Goal: Obtain resource: Obtain resource

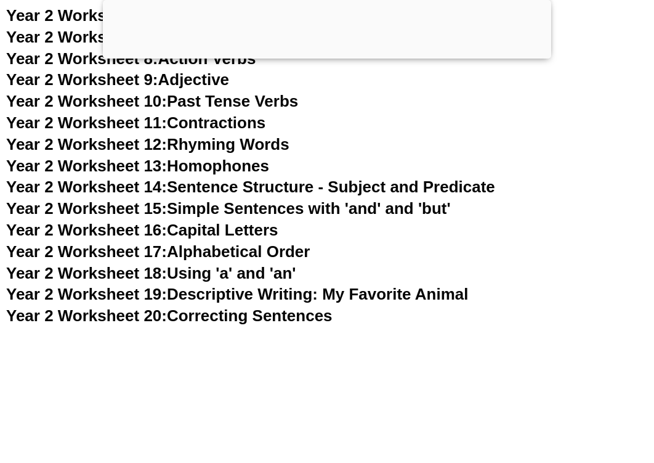
scroll to position [3541, 0]
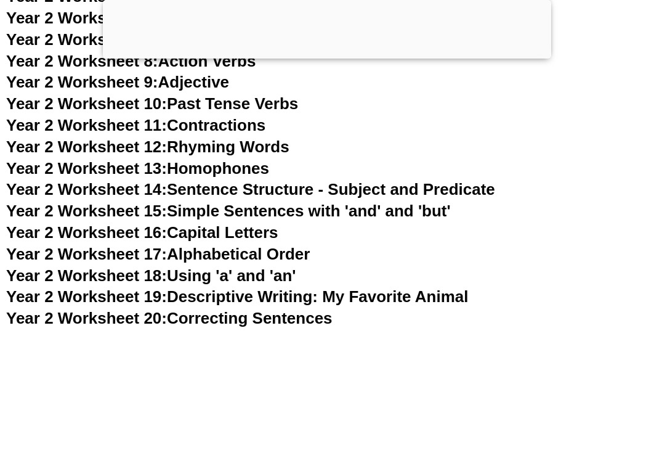
click at [318, 211] on link "Year 2 Worksheet 15: Simple Sentences with 'and' and 'but'" at bounding box center [228, 210] width 445 height 18
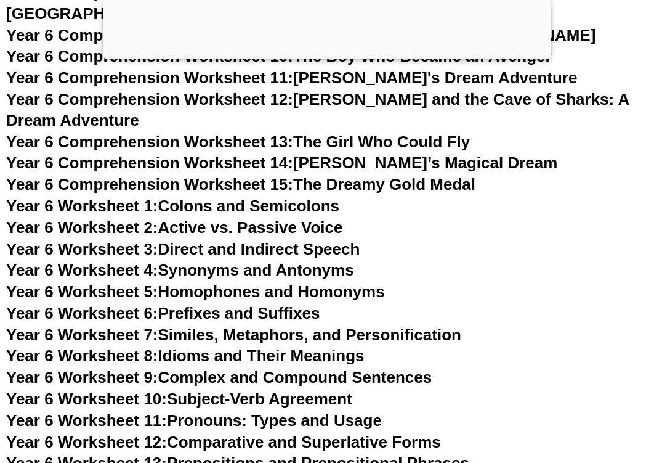
scroll to position [3529, 0]
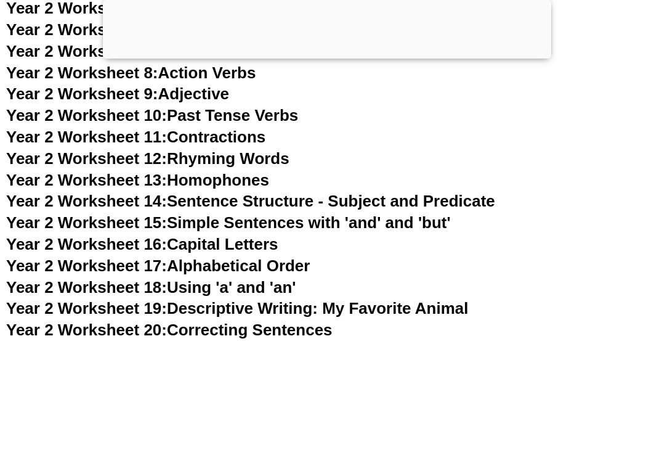
scroll to position [3541, 0]
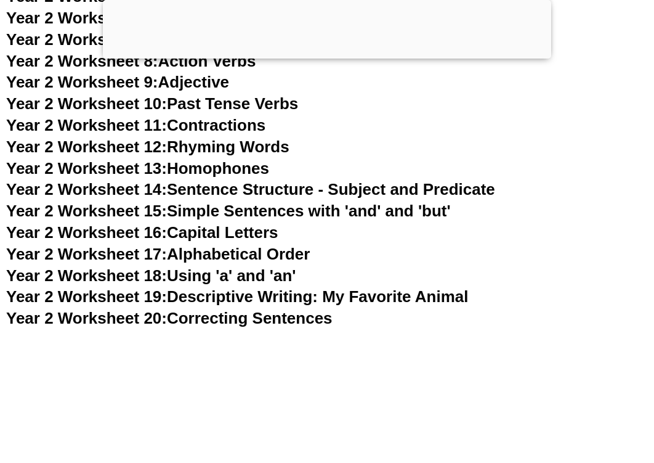
click at [340, 260] on h3 "Year 2 Worksheet 17: Alphabetical Order" at bounding box center [327, 254] width 642 height 21
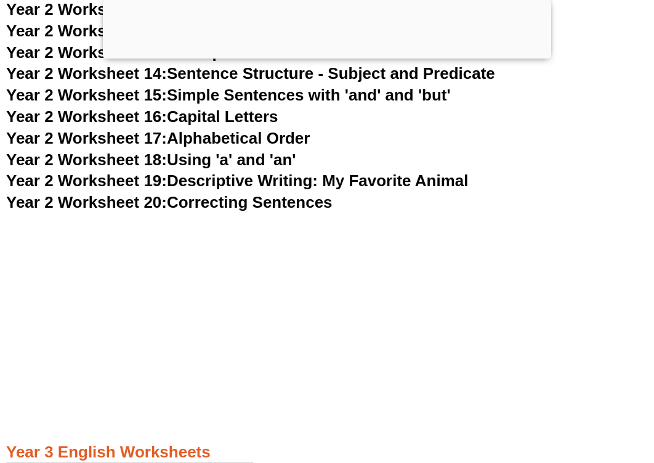
scroll to position [3657, 0]
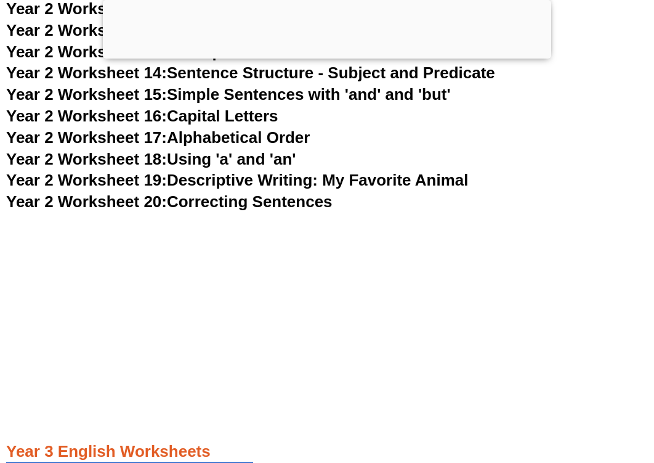
click at [282, 199] on link "Year 2 Worksheet 20: Correcting Sentences" at bounding box center [169, 201] width 326 height 18
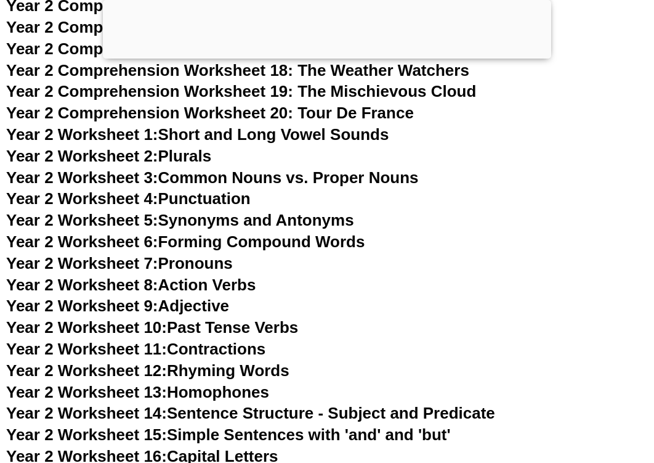
scroll to position [3310, 0]
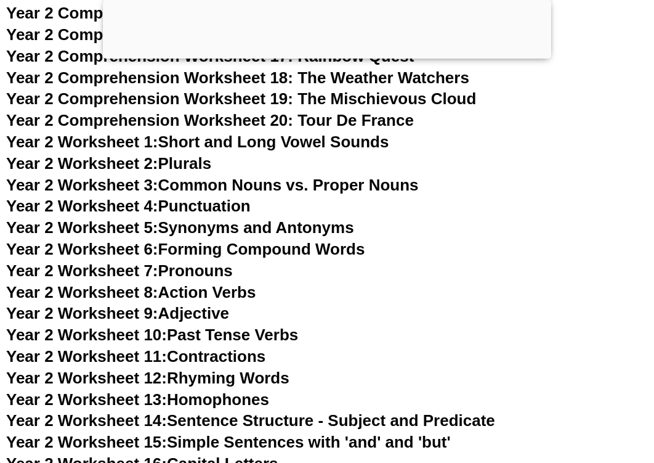
click at [197, 163] on link "Year 2 Worksheet 2: Plurals" at bounding box center [108, 163] width 205 height 18
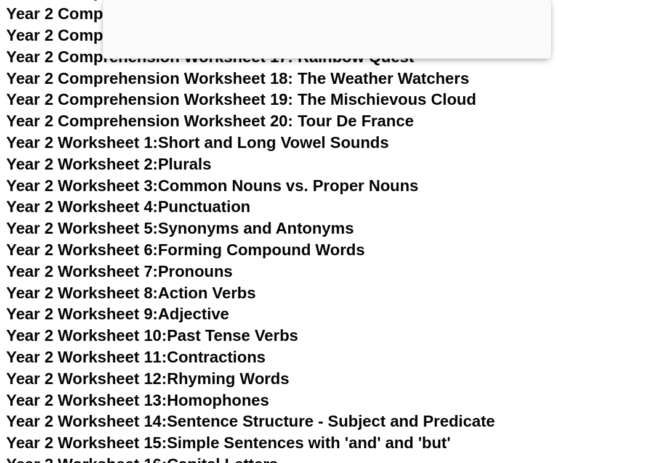
click at [224, 211] on link "Year 2 Worksheet 4: Punctuation" at bounding box center [128, 206] width 245 height 18
click at [325, 231] on link "Year 2 Worksheet 5: Synonyms and Antonyms" at bounding box center [180, 228] width 348 height 18
click at [198, 253] on link "Year 2 Worksheet 6: Forming Compound Words" at bounding box center [185, 249] width 359 height 18
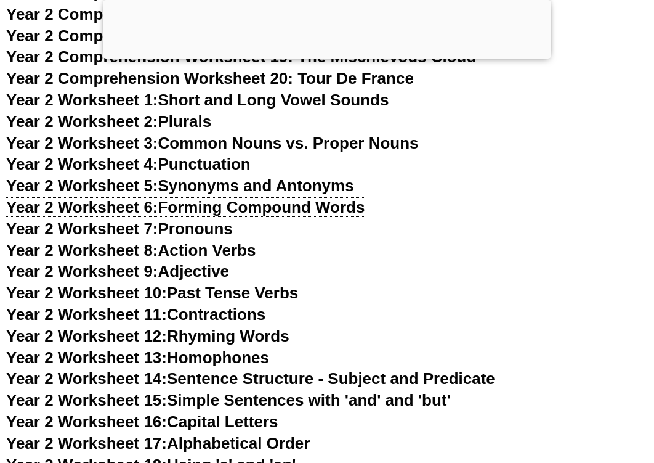
scroll to position [3361, 0]
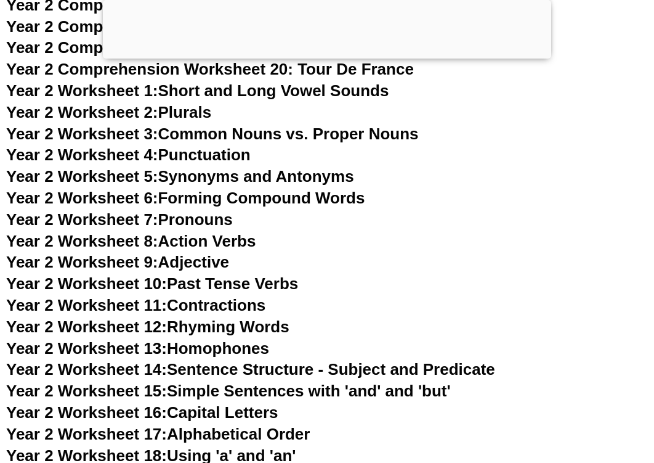
click at [233, 286] on link "Year 2 Worksheet 10: Past Tense Verbs" at bounding box center [152, 283] width 292 height 18
click at [224, 307] on link "Year 2 Worksheet 11: Contractions" at bounding box center [135, 305] width 259 height 18
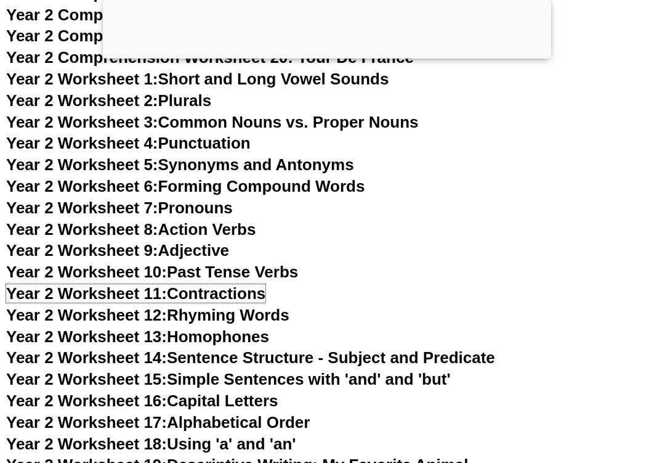
scroll to position [3412, 0]
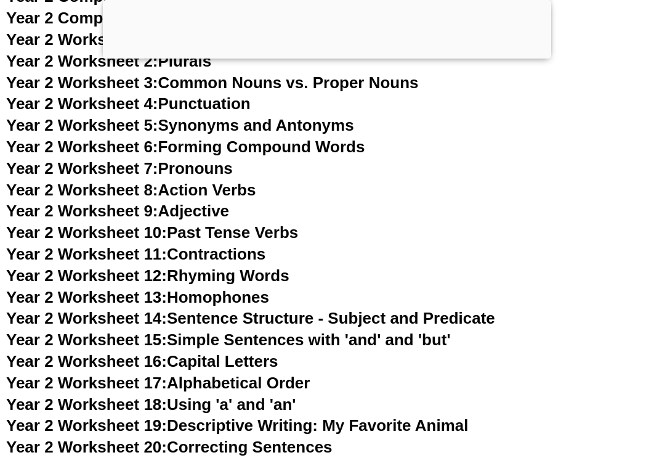
click at [245, 301] on link "Year 2 Worksheet 13: Homophones" at bounding box center [137, 297] width 263 height 18
click at [455, 320] on link "Year 2 Worksheet 14: Sentence Structure - Subject and Predicate" at bounding box center [250, 318] width 489 height 18
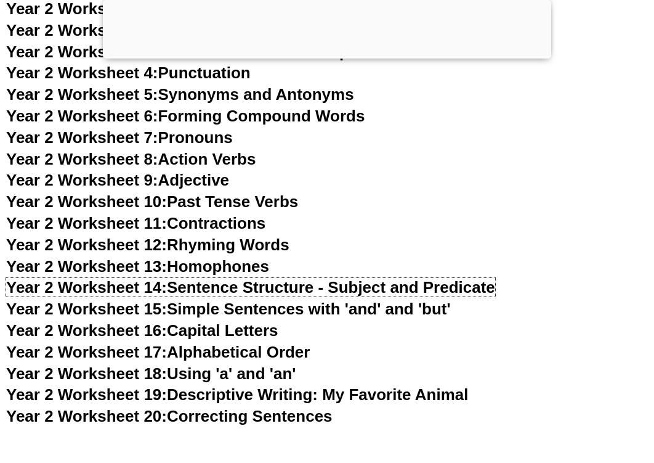
scroll to position [3444, 0]
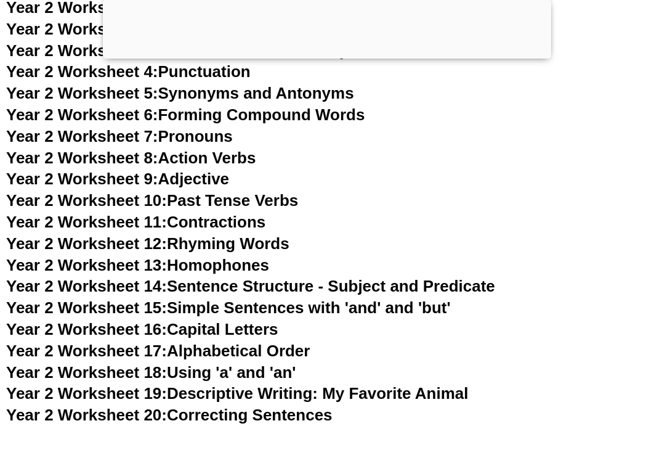
click at [346, 309] on link "Year 2 Worksheet 15: Simple Sentences with 'and' and 'but'" at bounding box center [228, 307] width 445 height 18
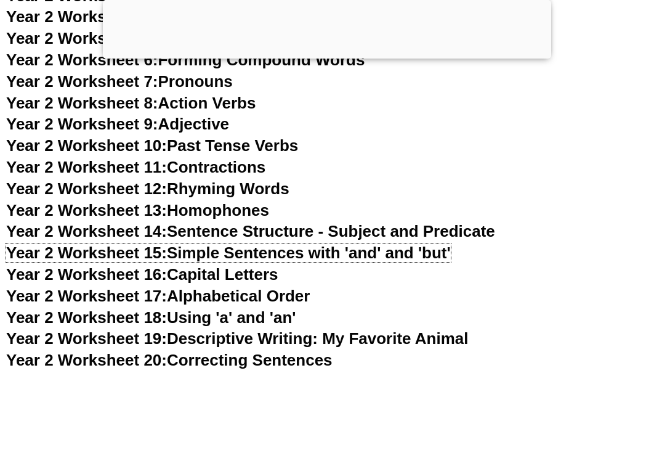
scroll to position [3511, 0]
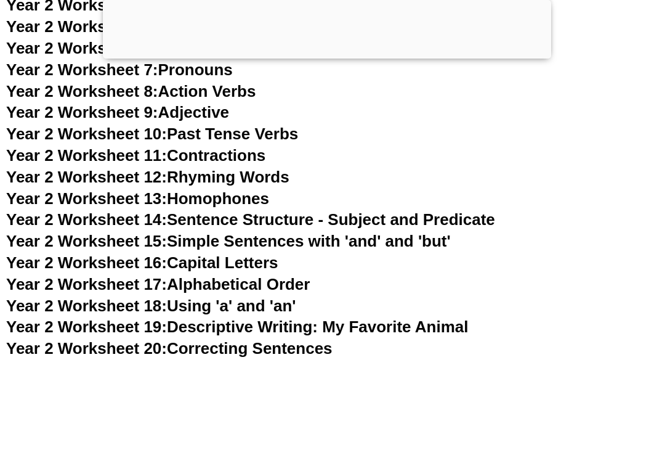
click at [219, 307] on link "Year 2 Worksheet 18: Using 'a' and 'an'" at bounding box center [151, 305] width 290 height 18
click at [216, 328] on link "Year 2 Worksheet 19: Descriptive Writing: My Favorite Animal" at bounding box center [237, 326] width 462 height 18
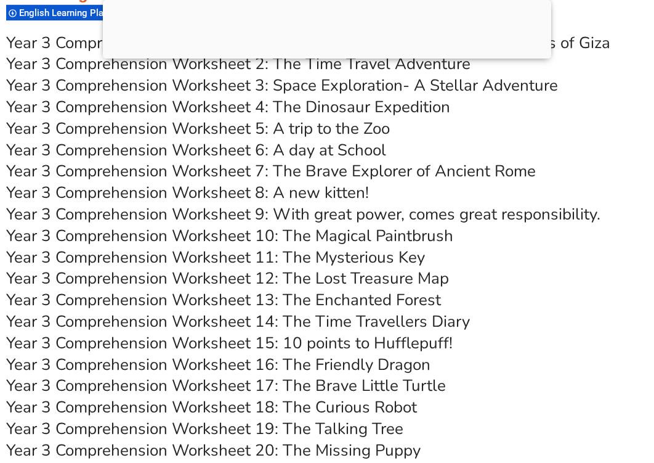
scroll to position [4115, 0]
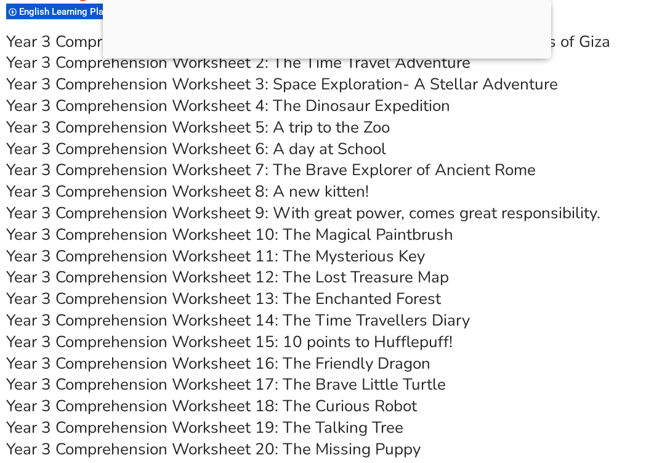
click at [244, 103] on link "Year 3 Comprehension Worksheet 4: The Dinosaur Expedition" at bounding box center [228, 106] width 444 height 22
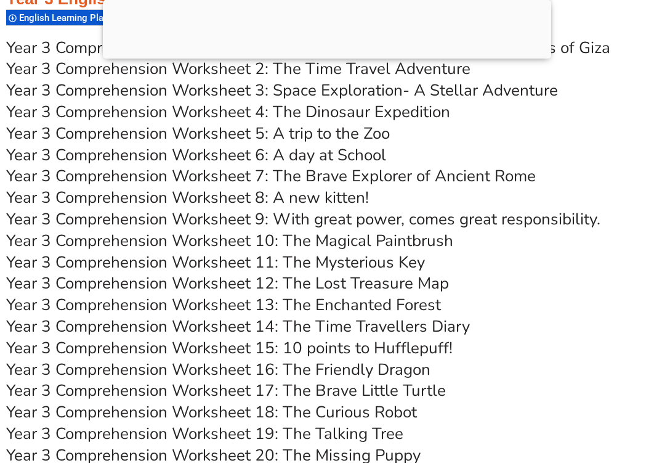
scroll to position [4109, 0]
click at [307, 132] on link "Year 3 Comprehension Worksheet 5: A trip to the Zoo" at bounding box center [198, 134] width 384 height 22
click at [310, 157] on link "Year 3 Comprehension Worksheet 6: A day at School" at bounding box center [196, 156] width 380 height 22
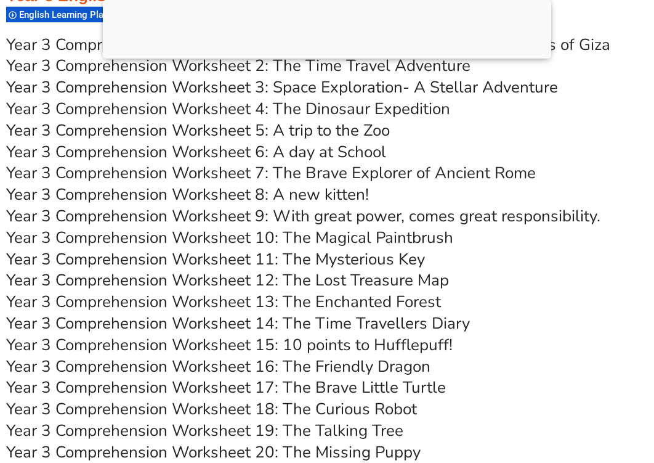
click at [277, 176] on link "Year 3 Comprehension Worksheet 7: The Brave Explorer of Ancient Rome" at bounding box center [271, 173] width 530 height 22
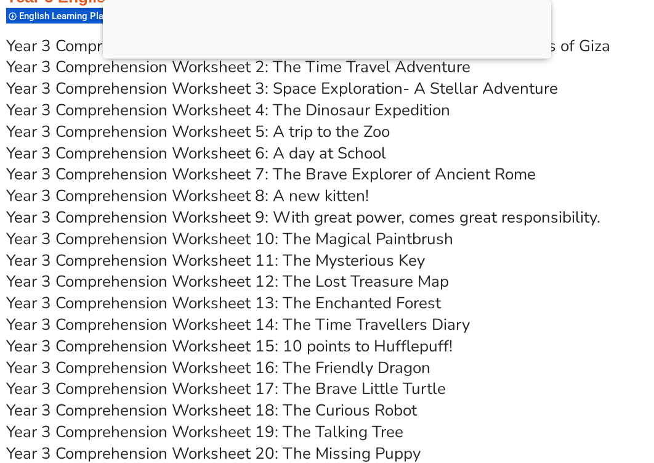
click at [324, 195] on link "Year 3 Comprehension Worksheet 8: A new kitten!" at bounding box center [187, 196] width 363 height 22
click at [281, 219] on link "Year 3 Comprehension Worksheet 9: With great power, comes great responsibility." at bounding box center [303, 217] width 594 height 22
click at [317, 246] on link "Year 3 Comprehension Worksheet 10: The Magical Paintbrush" at bounding box center [229, 239] width 447 height 22
click at [338, 265] on link "Year 3 Comprehension Worksheet 11: The Mysterious Key" at bounding box center [215, 260] width 419 height 22
click at [277, 283] on link "Year 3 Comprehension Worksheet 12: The Lost Treasure Map" at bounding box center [227, 281] width 443 height 22
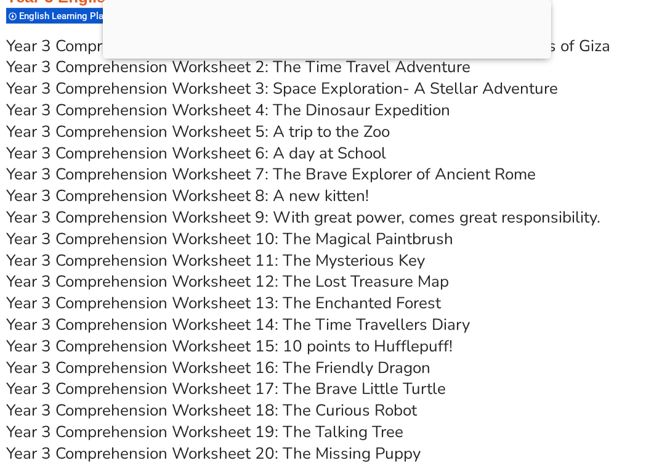
click at [289, 299] on link "Year 3 Comprehension Worksheet 13: The Enchanted Forest" at bounding box center [223, 303] width 435 height 22
click at [306, 331] on link "Year 3 Comprehension Worksheet 14: The Time Travellers Diary" at bounding box center [238, 325] width 464 height 22
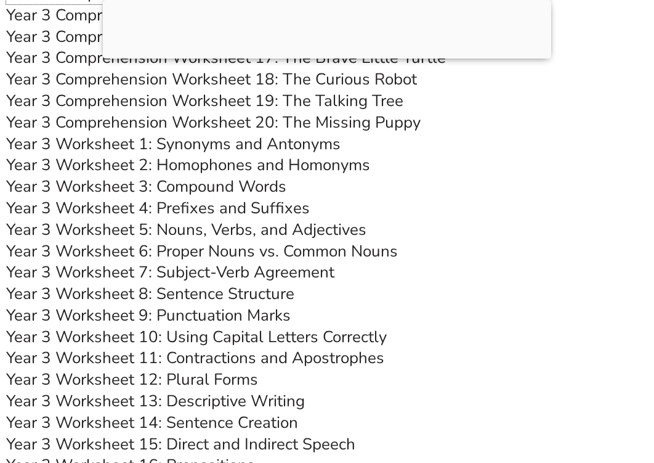
scroll to position [4441, 0]
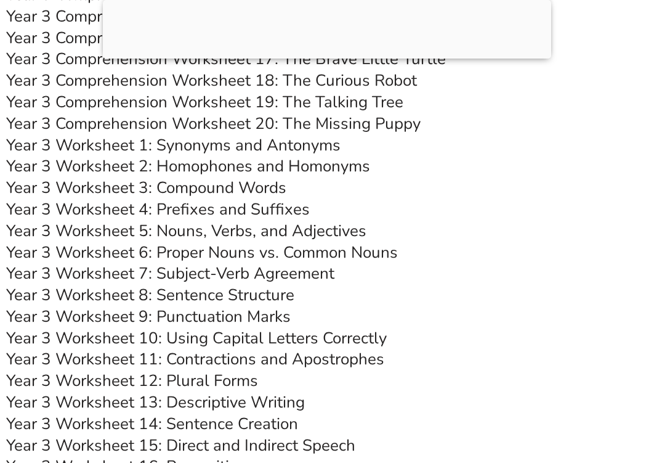
click at [263, 145] on link "Year 3 Worksheet 1: Synonyms and Antonyms" at bounding box center [173, 145] width 334 height 22
click at [178, 168] on link "Year 3 Worksheet 2: Homophones and Homonyms" at bounding box center [188, 166] width 364 height 22
click at [246, 188] on link "Year 3 Worksheet 3: Compound Words" at bounding box center [146, 188] width 280 height 22
click at [214, 214] on link "Year 3 Worksheet 4: Prefixes and Suffixes" at bounding box center [158, 209] width 304 height 22
click at [233, 403] on link "Year 3 Worksheet 13: Descriptive Writing" at bounding box center [155, 402] width 299 height 22
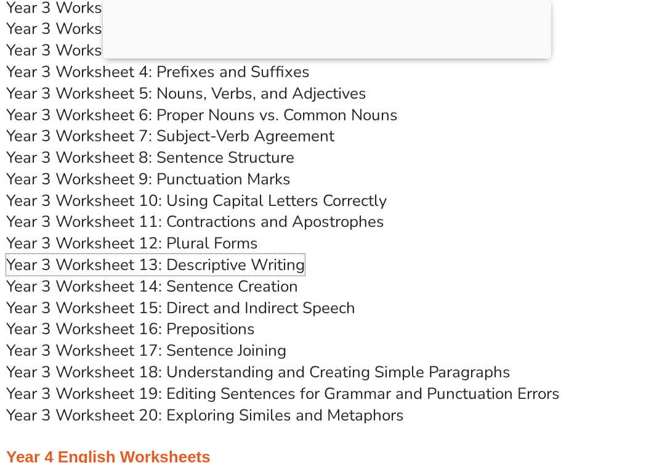
scroll to position [4582, 0]
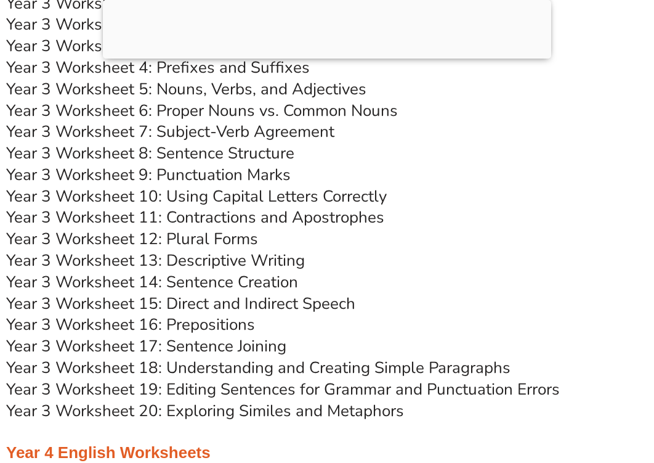
click at [268, 286] on link "Year 3 Worksheet 14: Sentence Creation" at bounding box center [152, 282] width 292 height 22
click at [246, 147] on link "Year 3 Worksheet 8: Sentence Structure" at bounding box center [150, 153] width 288 height 22
click at [190, 177] on link "Year 3 Worksheet 9: Punctuation Marks" at bounding box center [148, 175] width 285 height 22
click at [214, 130] on link "Year 3 Worksheet 7: Subject-Verb Agreement" at bounding box center [170, 132] width 328 height 22
click at [211, 111] on link "Year 3 Worksheet 6: Proper Nouns vs. Common Nouns" at bounding box center [202, 111] width 392 height 22
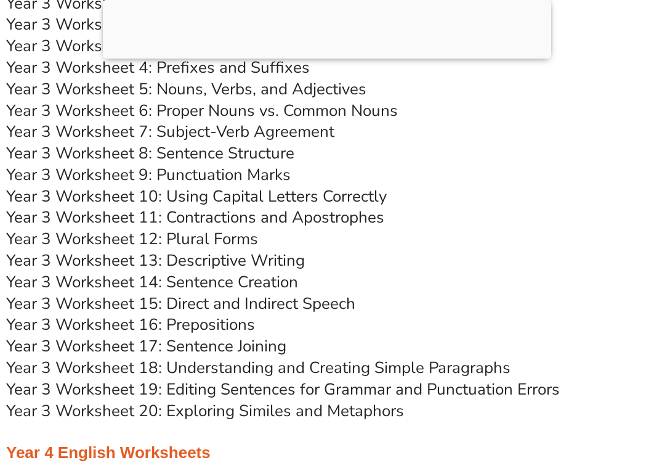
click at [249, 202] on link "Year 3 Worksheet 10: Using Capital Letters Correctly" at bounding box center [196, 196] width 381 height 22
click at [235, 213] on link "Year 3 Worksheet 11: Contractions and Apostrophes" at bounding box center [195, 217] width 378 height 22
click at [216, 238] on link "Year 3 Worksheet 12: Plural Forms" at bounding box center [132, 239] width 252 height 22
click at [213, 263] on link "Year 3 Worksheet 13: Descriptive Writing" at bounding box center [155, 260] width 299 height 22
click at [216, 283] on link "Year 3 Worksheet 14: Sentence Creation" at bounding box center [152, 282] width 292 height 22
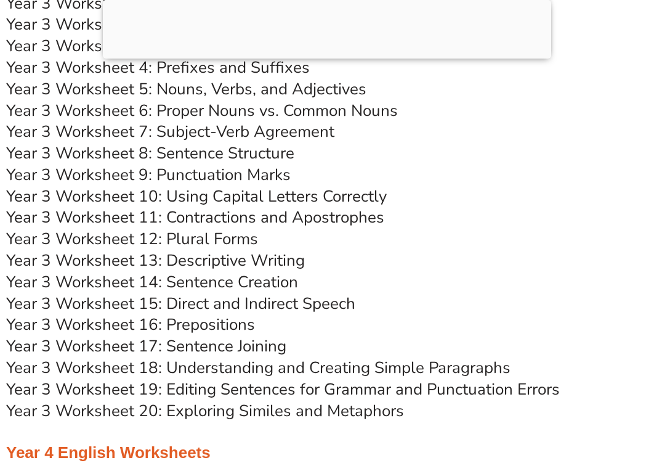
click at [242, 302] on link "Year 3 Worksheet 15: Direct and Indirect Speech" at bounding box center [180, 304] width 349 height 22
click at [218, 324] on link "Year 3 Worksheet 16: Prepositions" at bounding box center [130, 325] width 249 height 22
click at [248, 347] on link "Year 3 Worksheet 17: Sentence Joining" at bounding box center [146, 346] width 280 height 22
drag, startPoint x: 176, startPoint y: 367, endPoint x: 166, endPoint y: 358, distance: 13.6
click at [176, 366] on link "Year 3 Worksheet 18: Understanding and Creating Simple Paragraphs" at bounding box center [258, 368] width 505 height 22
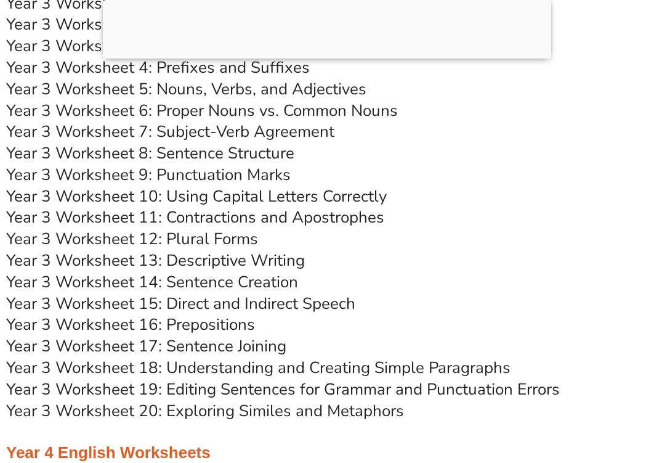
click at [304, 397] on link "Year 3 Worksheet 19: Editing Sentences for Grammar and Punctuation Errors" at bounding box center [283, 389] width 554 height 22
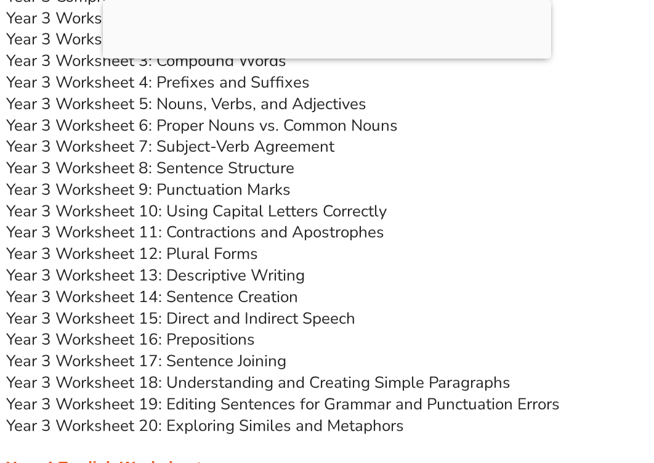
scroll to position [4563, 0]
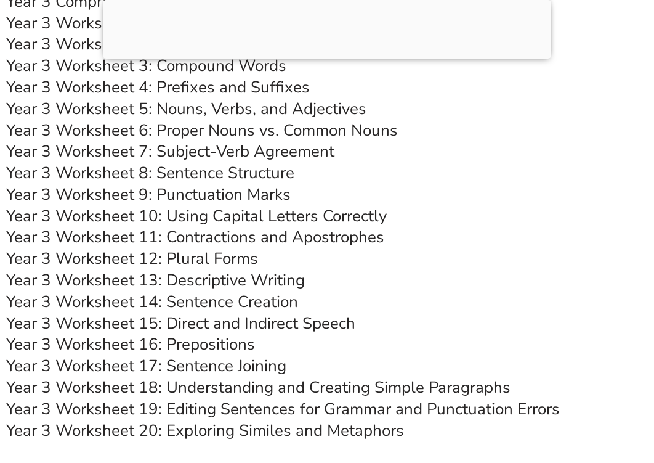
click at [272, 431] on link "Year 3 Worksheet 20: Exploring Similes and Metaphors" at bounding box center [205, 430] width 398 height 22
